Goal: Find contact information: Find contact information

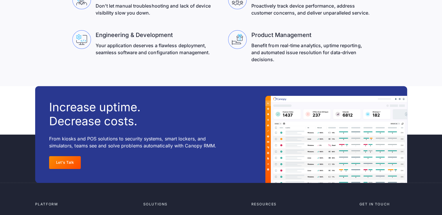
scroll to position [1935, 0]
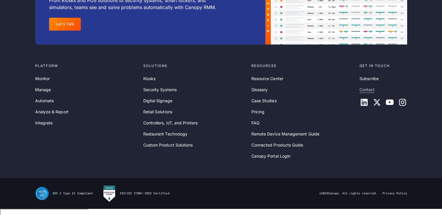
click at [371, 93] on link "Contact" at bounding box center [367, 89] width 15 height 6
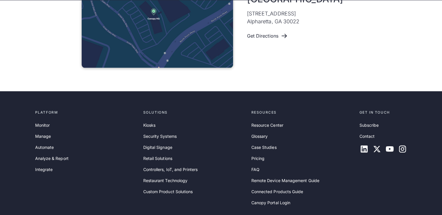
scroll to position [422, 0]
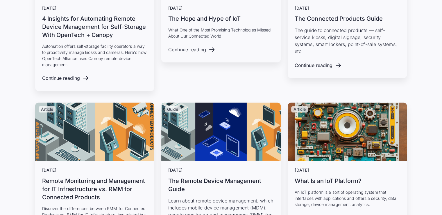
scroll to position [2948, 0]
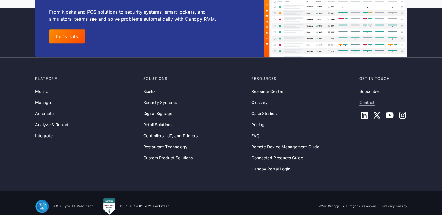
click at [361, 99] on link "Contact" at bounding box center [367, 102] width 15 height 6
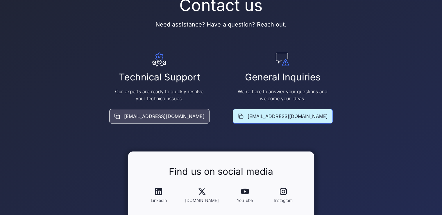
click at [302, 113] on div "info@goCanopy.com" at bounding box center [288, 116] width 80 height 7
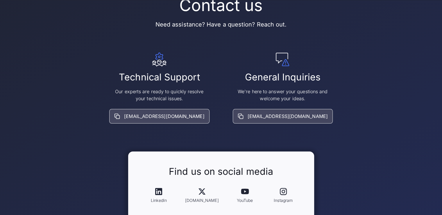
click at [294, 64] on div "General Inquiries We're here to answer your questions and welcome your ideas. i…" at bounding box center [283, 87] width 100 height 71
